Goal: Find specific page/section: Find specific page/section

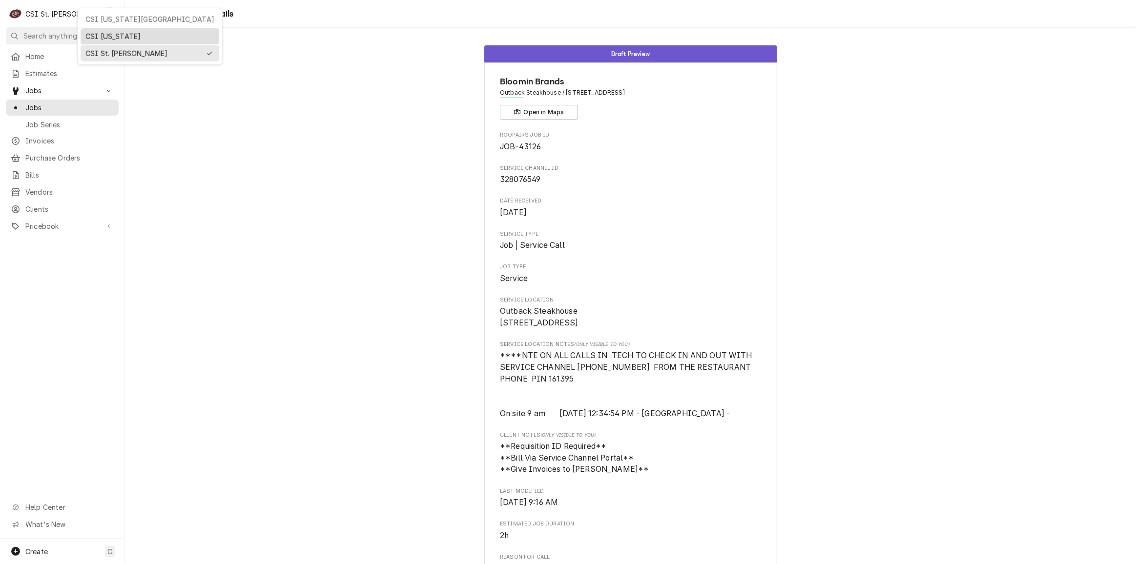
scroll to position [574, 0]
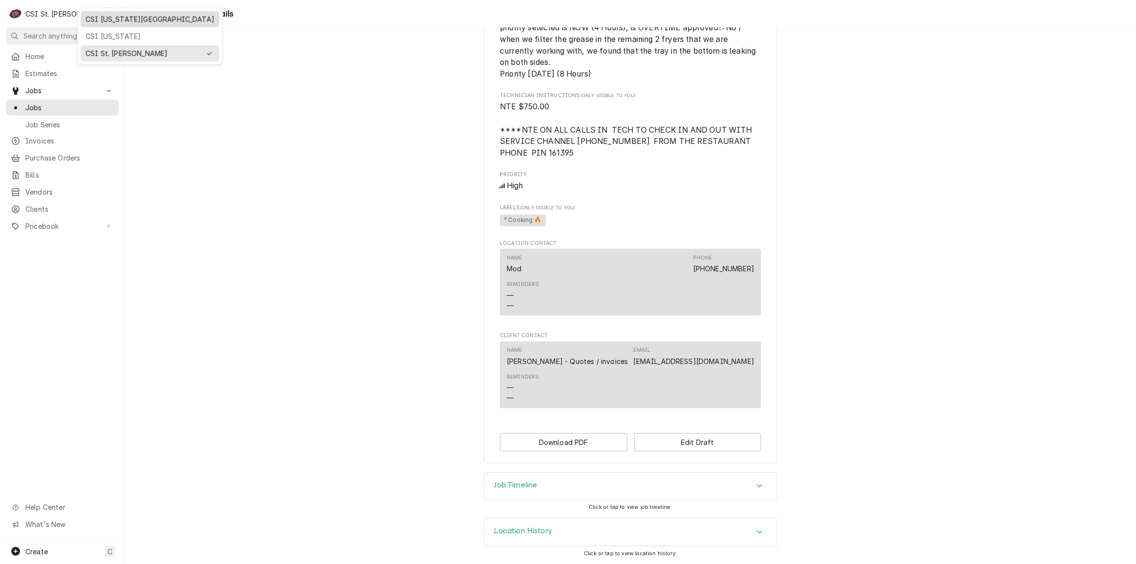
click at [101, 22] on div "CSI Kansas City" at bounding box center [149, 19] width 129 height 10
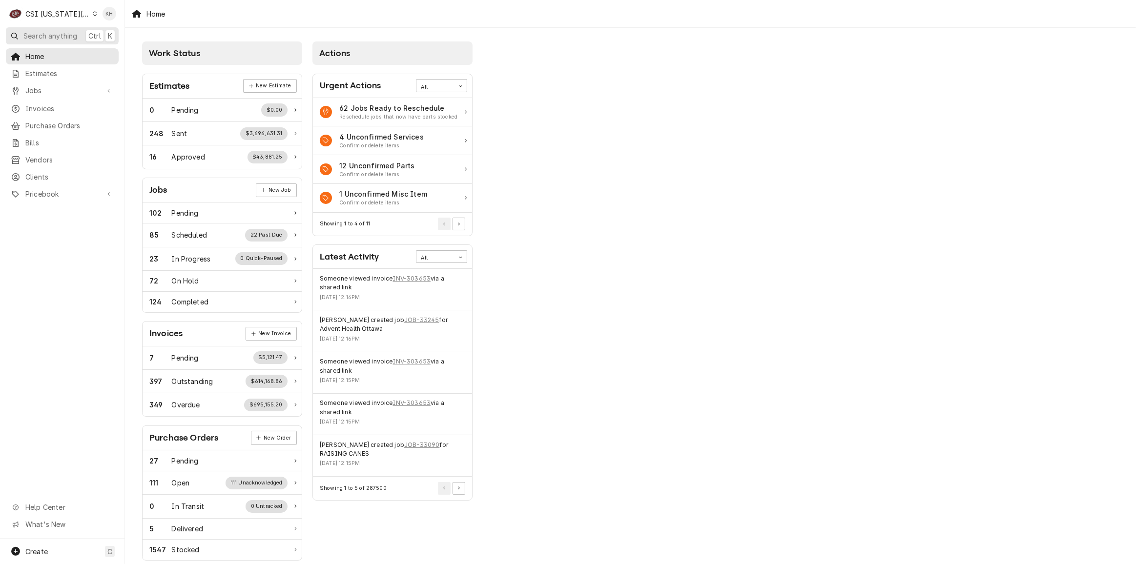
click at [73, 39] on span "Search anything" at bounding box center [50, 36] width 54 height 10
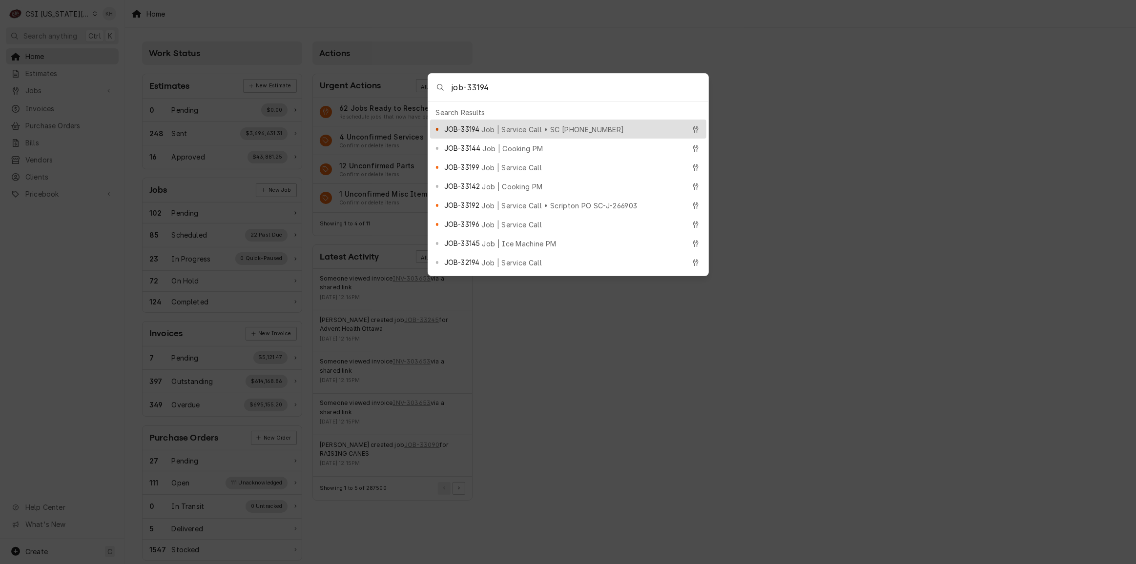
type input "job-33194"
click at [523, 125] on span "Job | Service Call • SC 327551750" at bounding box center [552, 129] width 143 height 10
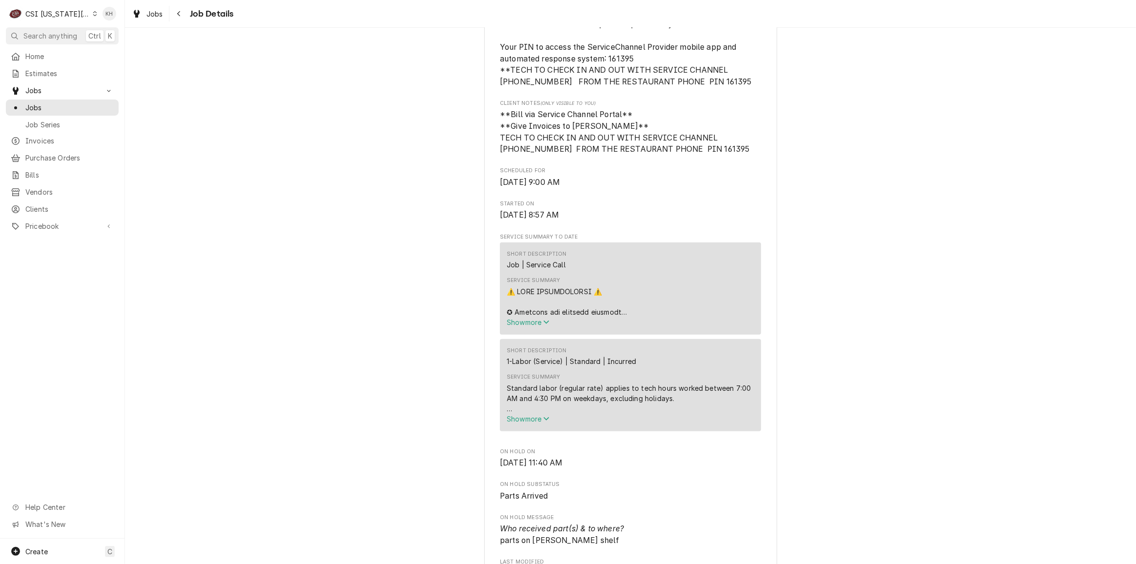
scroll to position [399, 0]
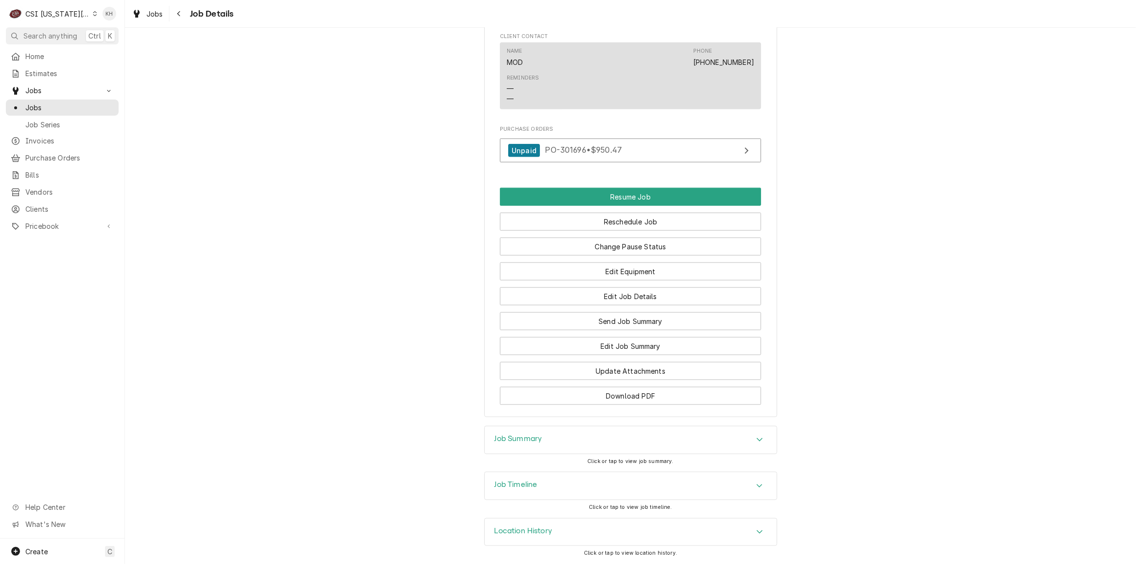
click at [571, 493] on div "Job Timeline" at bounding box center [631, 486] width 292 height 27
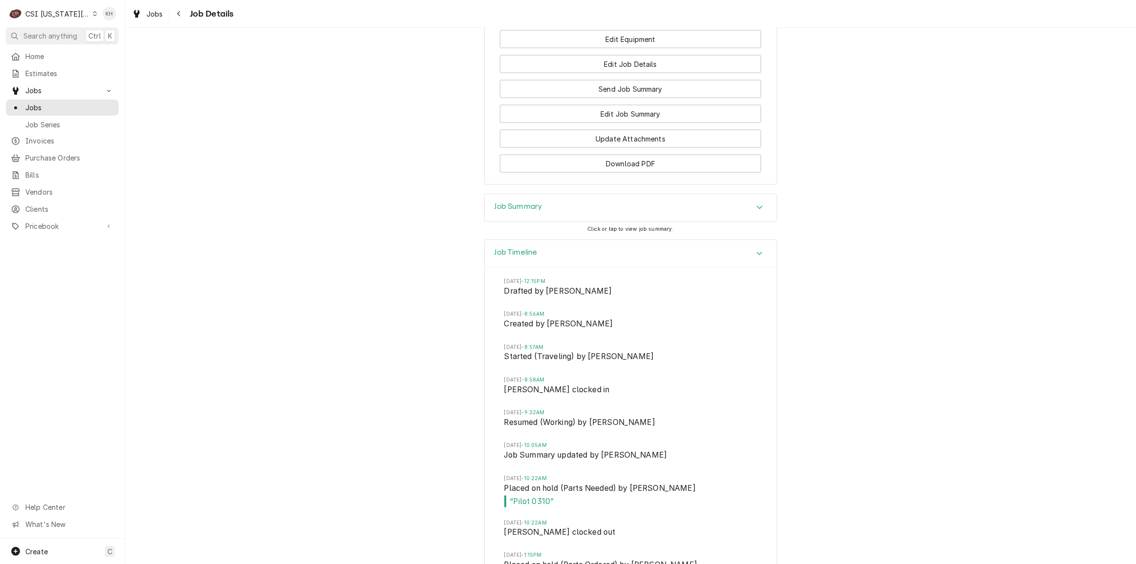
scroll to position [1721, 0]
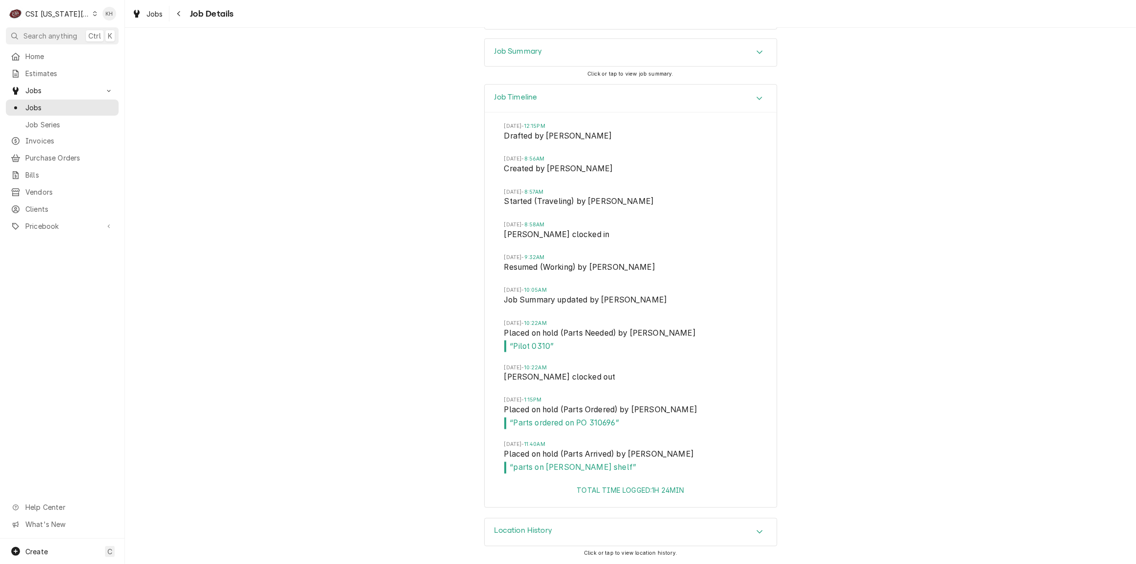
click at [274, 187] on div "Job Timeline Wed, Oct 1, 2025 - 12:15PM Drafted by Kelsey Hetlage Thu, Oct 2, 2…" at bounding box center [630, 301] width 1011 height 434
click at [381, 332] on div "Job Timeline Wed, Oct 1, 2025 - 12:15PM Drafted by Kelsey Hetlage Thu, Oct 2, 2…" at bounding box center [630, 301] width 1011 height 434
click at [232, 283] on div "Job Timeline Wed, Oct 1, 2025 - 12:15PM Drafted by Kelsey Hetlage Thu, Oct 2, 2…" at bounding box center [630, 301] width 1011 height 434
click at [374, 359] on div "Job Timeline Wed, Oct 1, 2025 - 12:15PM Drafted by Kelsey Hetlage Thu, Oct 2, 2…" at bounding box center [630, 301] width 1011 height 434
click at [301, 204] on div "Job Timeline Wed, Oct 1, 2025 - 12:15PM Drafted by Kelsey Hetlage Thu, Oct 2, 2…" at bounding box center [630, 301] width 1011 height 434
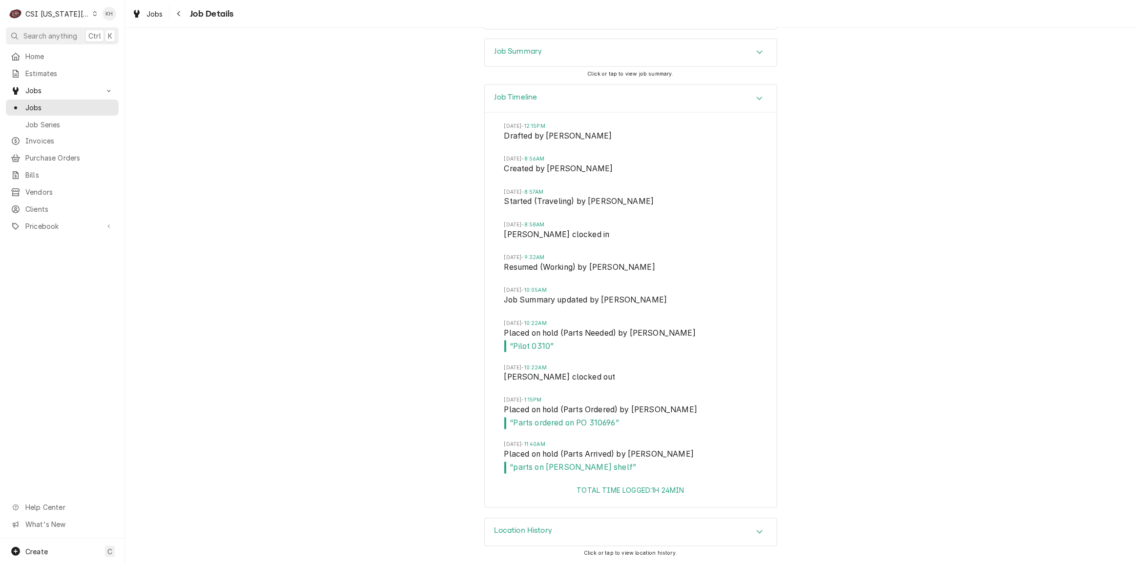
click at [273, 219] on div "Job Timeline Wed, Oct 1, 2025 - 12:15PM Drafted by Kelsey Hetlage Thu, Oct 2, 2…" at bounding box center [630, 301] width 1011 height 434
drag, startPoint x: 210, startPoint y: 226, endPoint x: 205, endPoint y: 227, distance: 5.5
click at [209, 225] on div "Job Timeline Wed, Oct 1, 2025 - 12:15PM Drafted by Kelsey Hetlage Thu, Oct 2, 2…" at bounding box center [630, 301] width 1011 height 434
click at [57, 18] on div "CSI [US_STATE][GEOGRAPHIC_DATA]" at bounding box center [57, 14] width 64 height 10
click at [108, 56] on div "CSI St. [PERSON_NAME]" at bounding box center [167, 53] width 143 height 10
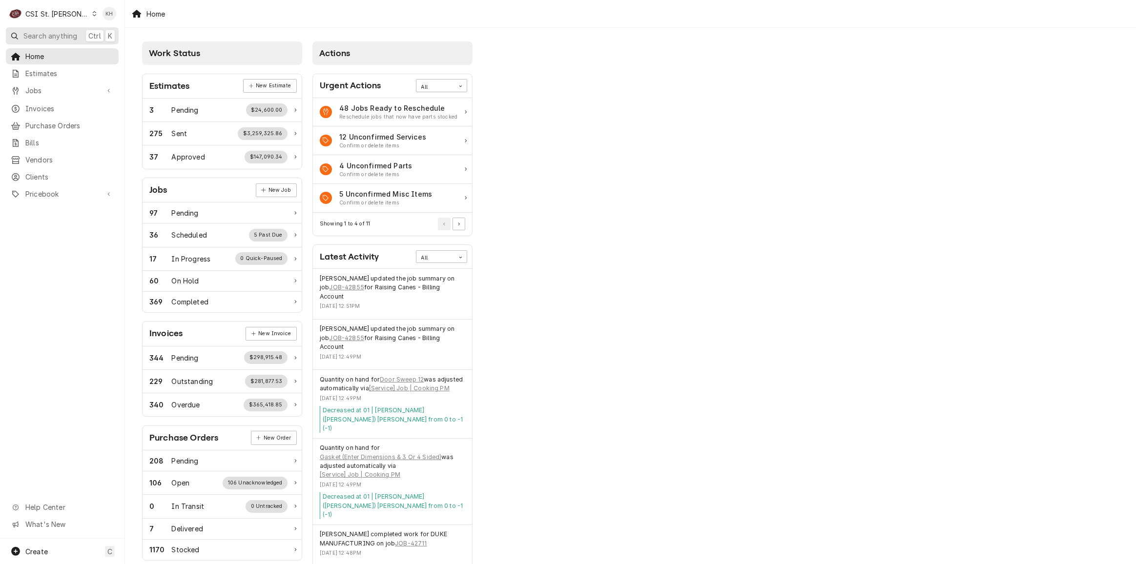
click at [70, 37] on span "Search anything" at bounding box center [50, 36] width 54 height 10
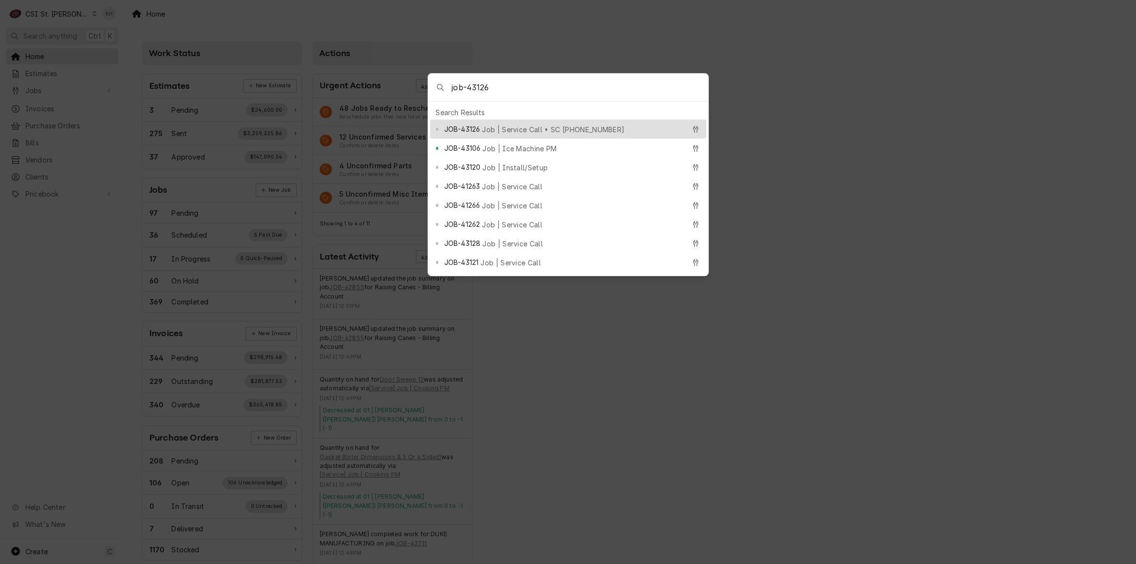
type input "job-43126"
click at [493, 127] on span "Job | Service Call • SC 328076549" at bounding box center [553, 129] width 143 height 10
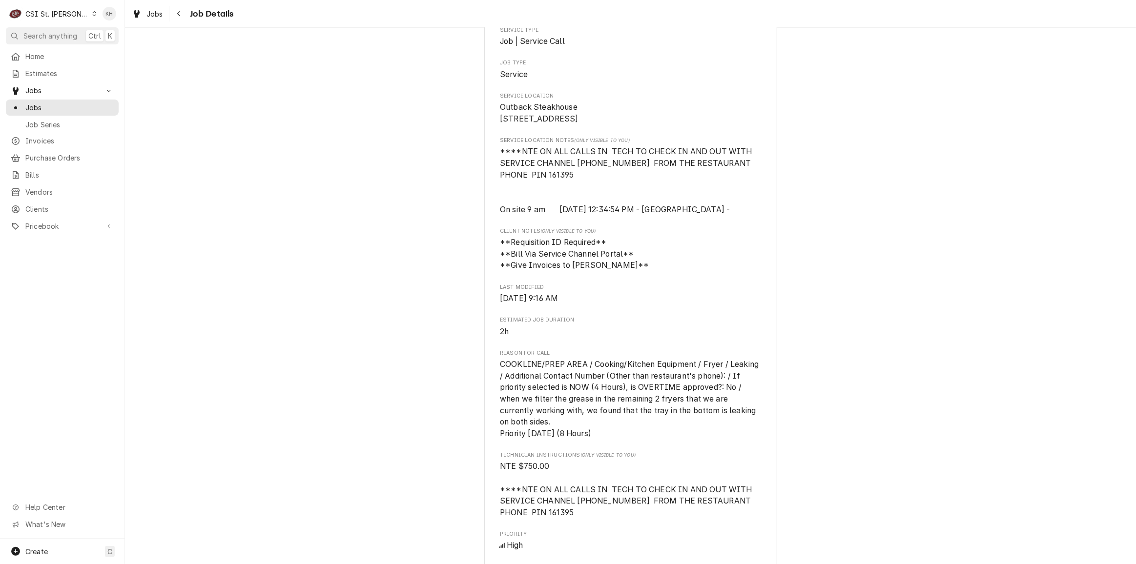
scroll to position [310, 0]
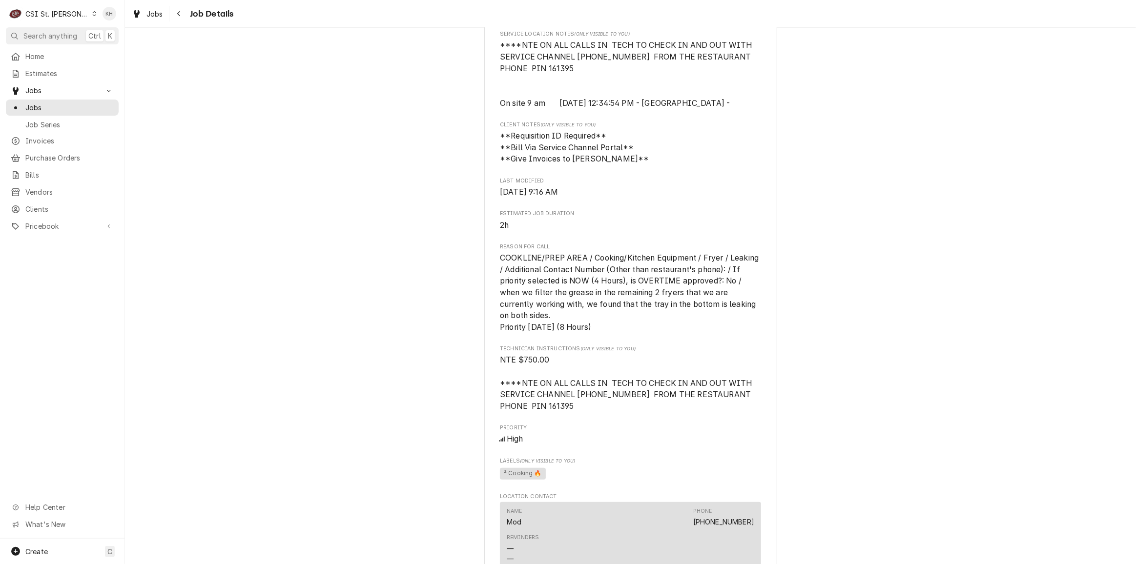
click at [37, 12] on div "CSI St. [PERSON_NAME]" at bounding box center [56, 14] width 63 height 10
click at [100, 32] on div "CSI Kentucky" at bounding box center [149, 36] width 129 height 10
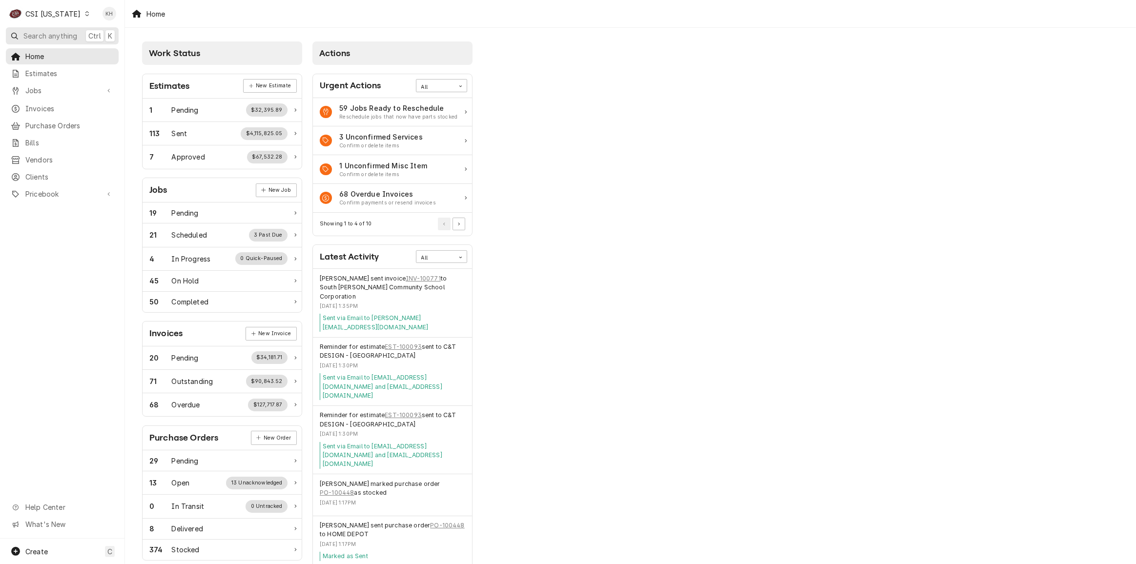
click at [50, 33] on span "Search anything" at bounding box center [50, 36] width 54 height 10
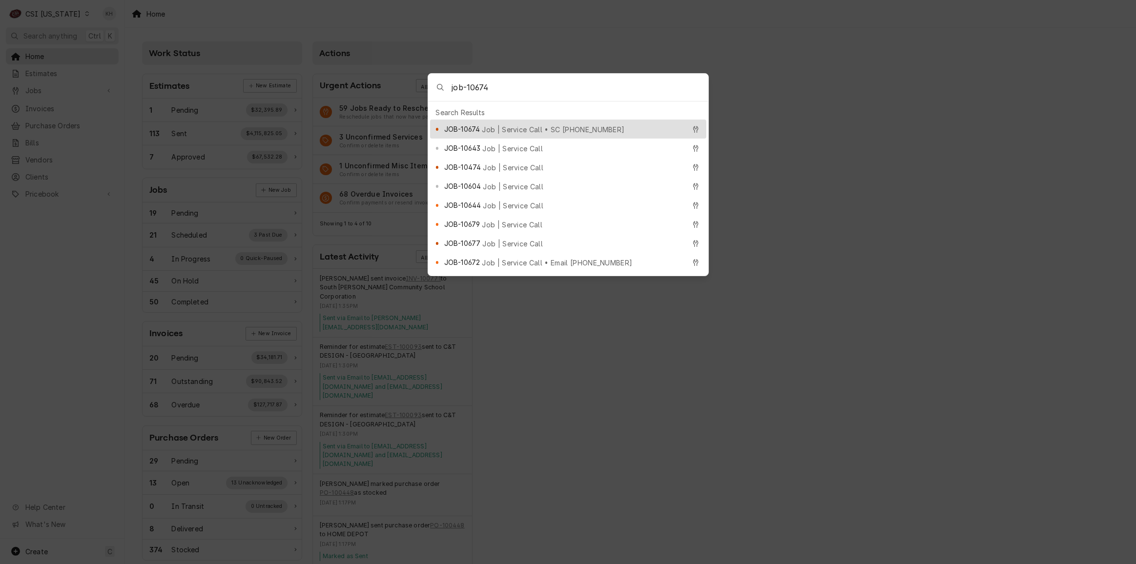
type input "job-10674"
click at [527, 124] on span "Job | Service Call • SC [PHONE_NUMBER]" at bounding box center [553, 129] width 143 height 10
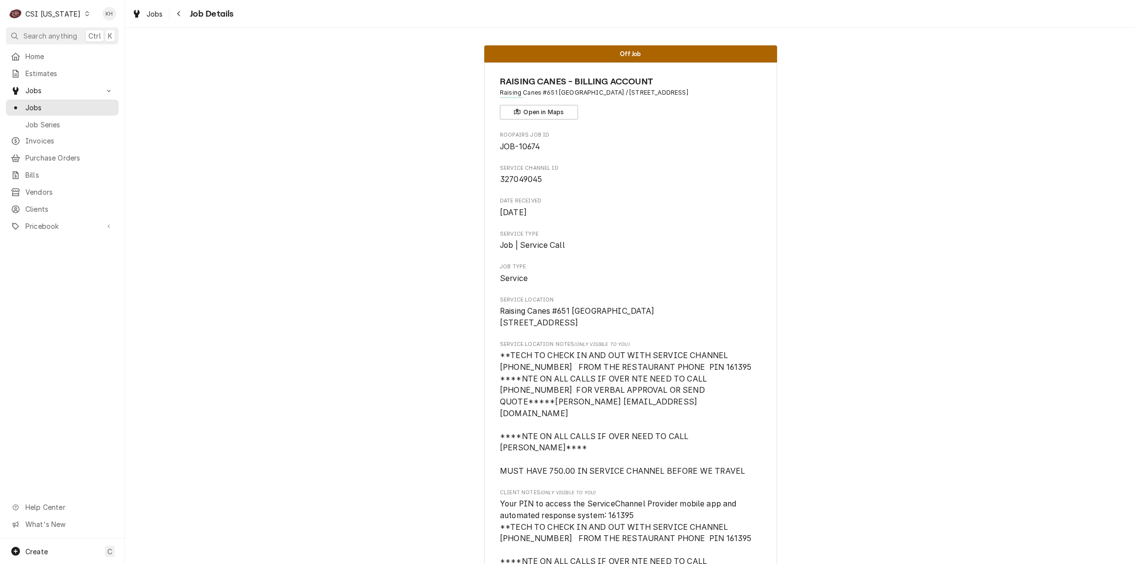
click at [55, 10] on div "CSI [US_STATE]" at bounding box center [52, 14] width 55 height 10
click at [92, 50] on div "CSI St. [PERSON_NAME]" at bounding box center [152, 53] width 129 height 10
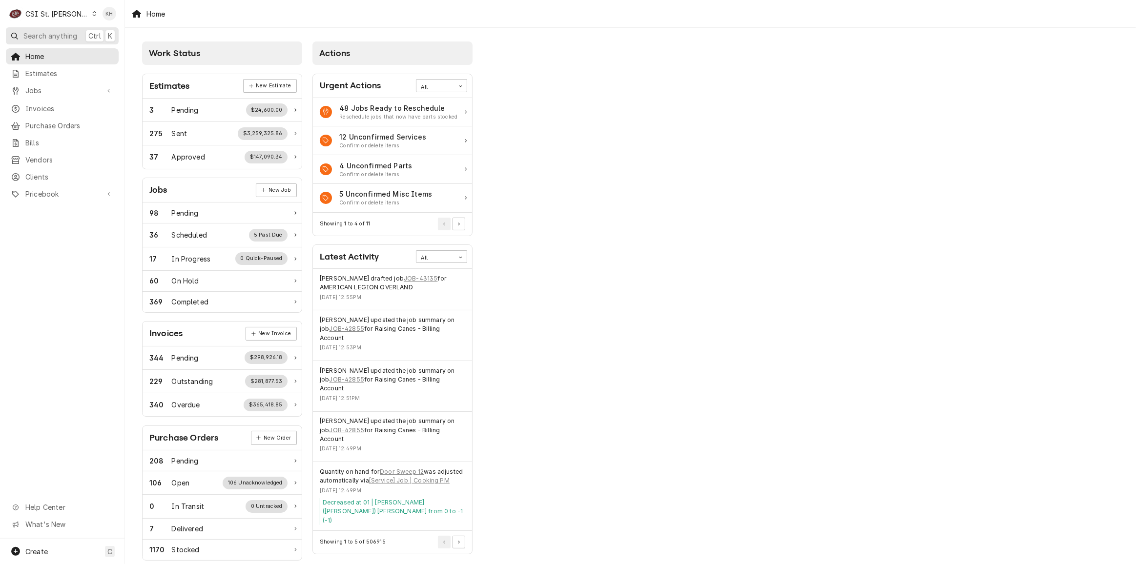
click at [77, 39] on span "Search anything" at bounding box center [50, 36] width 54 height 10
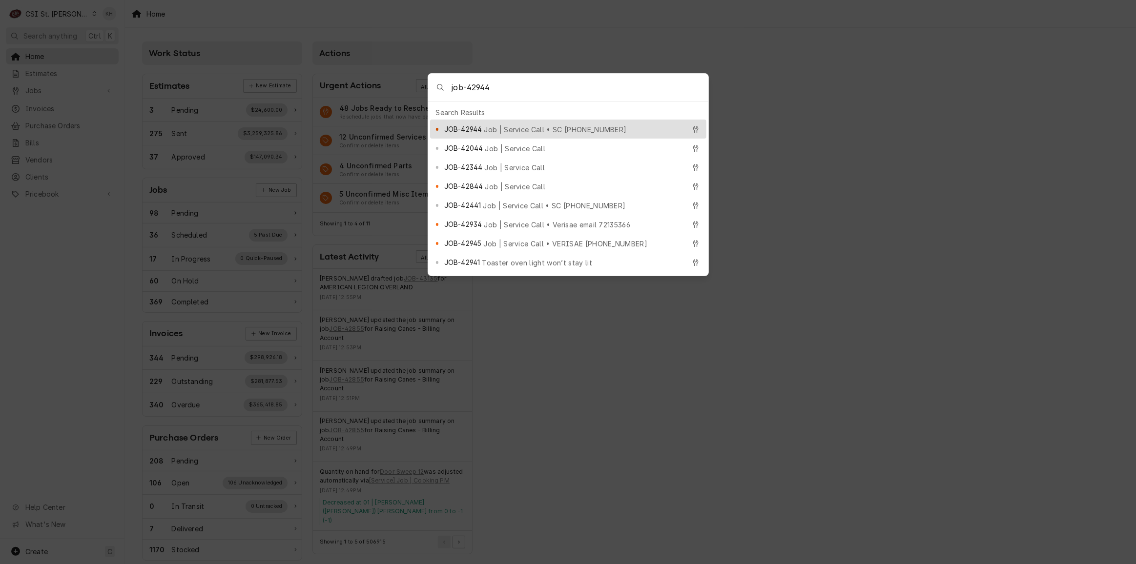
type input "job-42944"
click at [462, 124] on span "JOB-42944" at bounding box center [463, 129] width 38 height 10
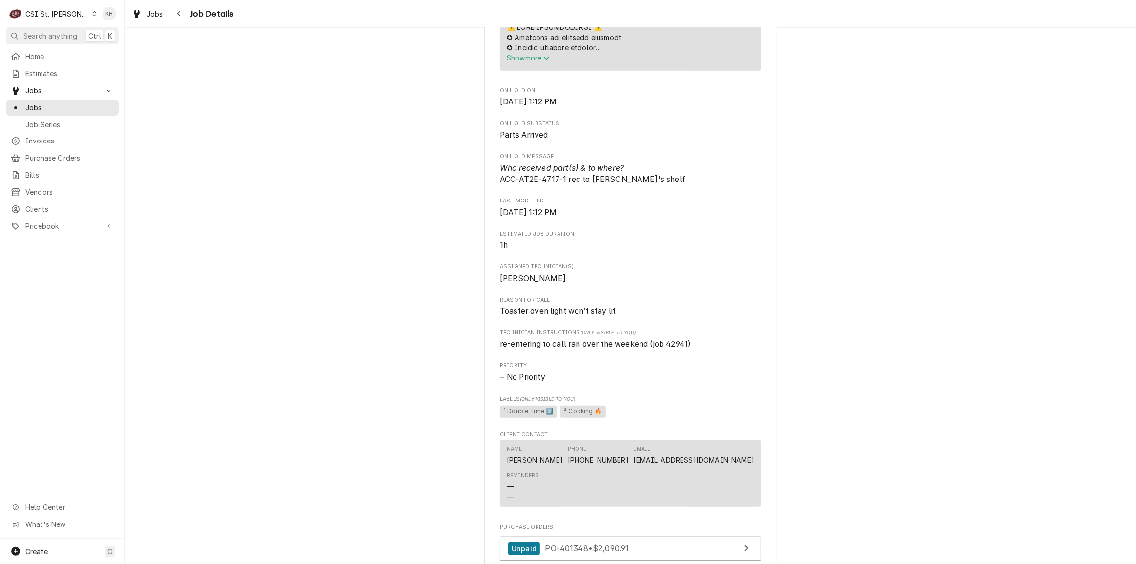
scroll to position [976, 0]
